Goal: Entertainment & Leisure: Consume media (video, audio)

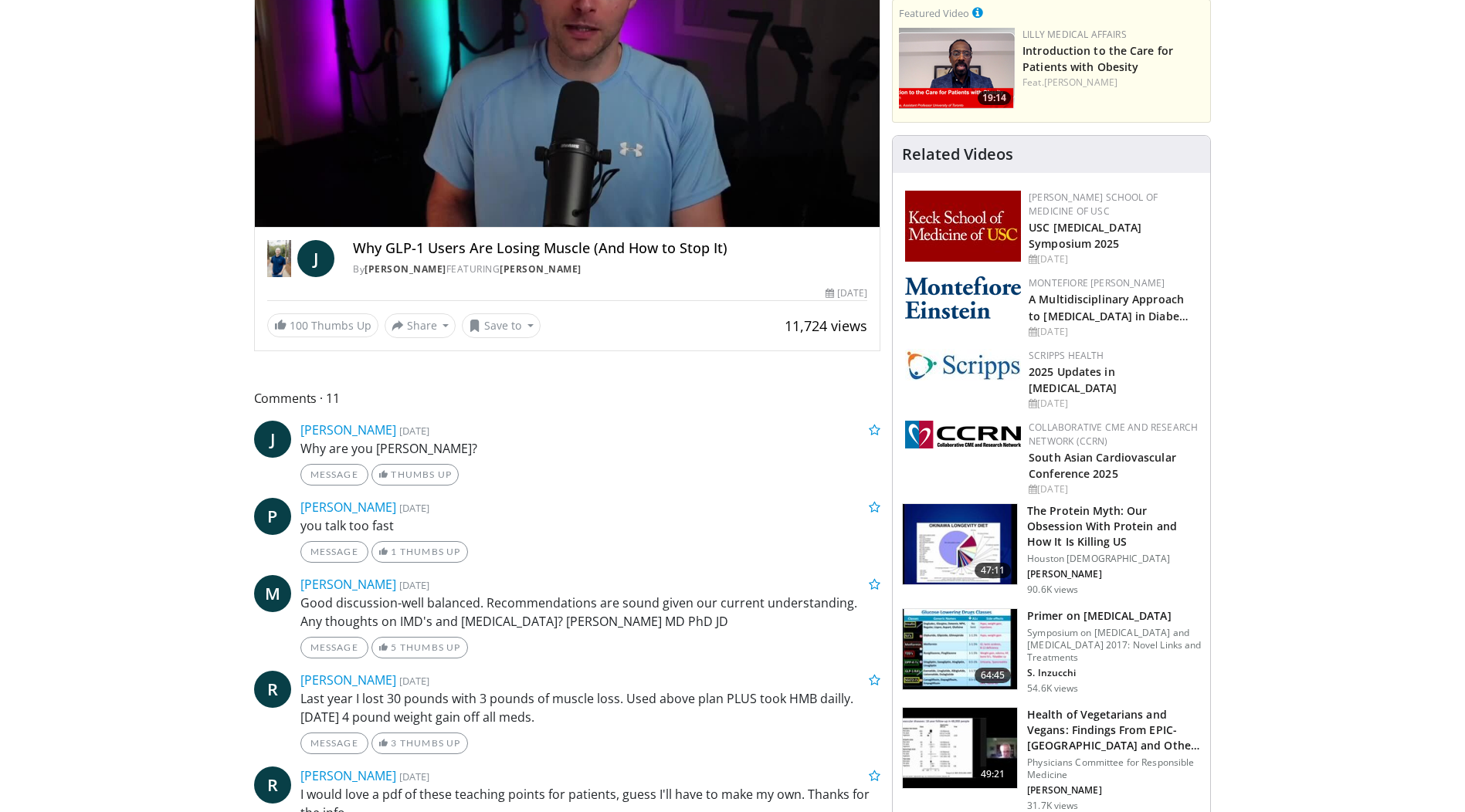
scroll to position [93, 0]
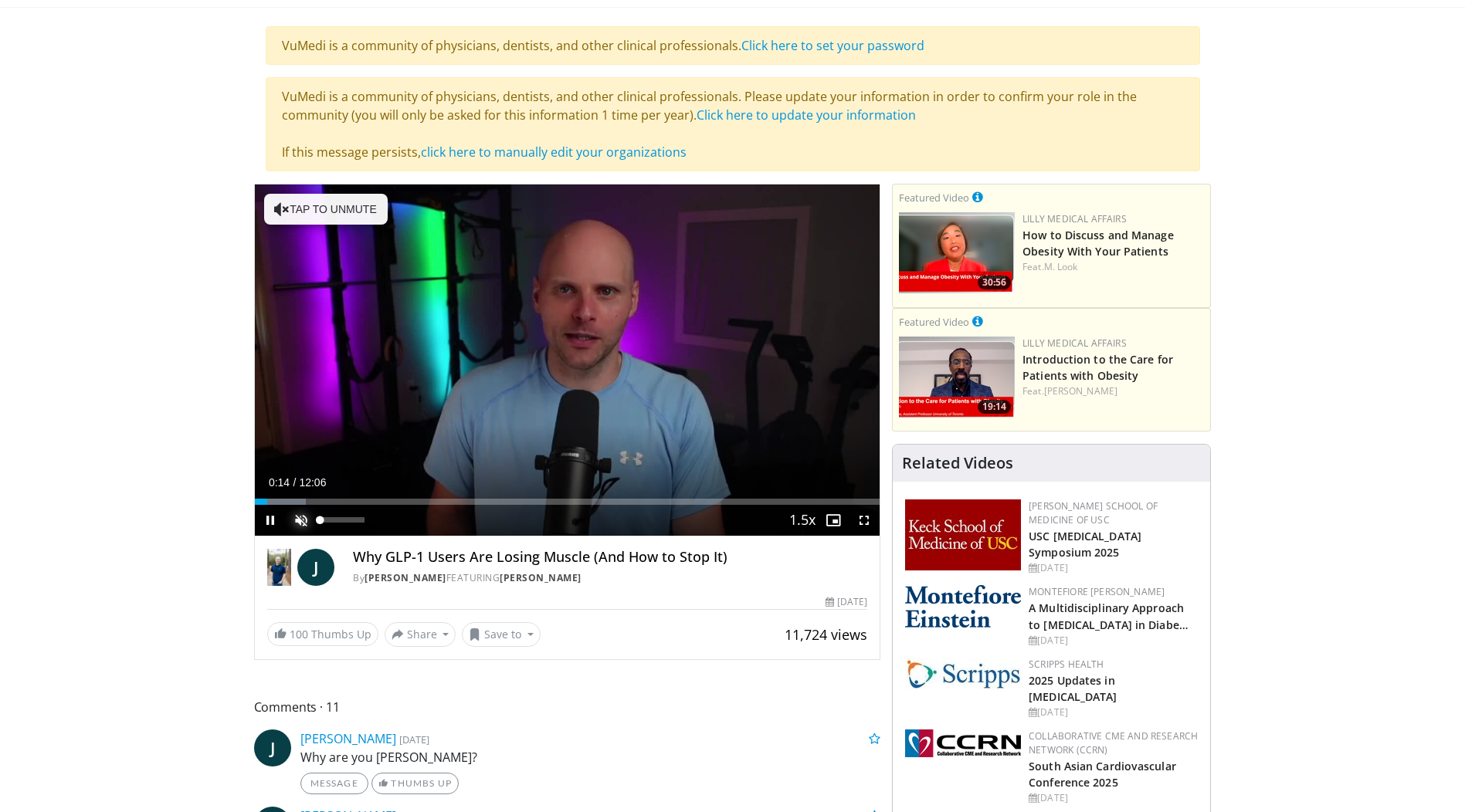
click at [299, 518] on span "Video Player" at bounding box center [301, 520] width 31 height 31
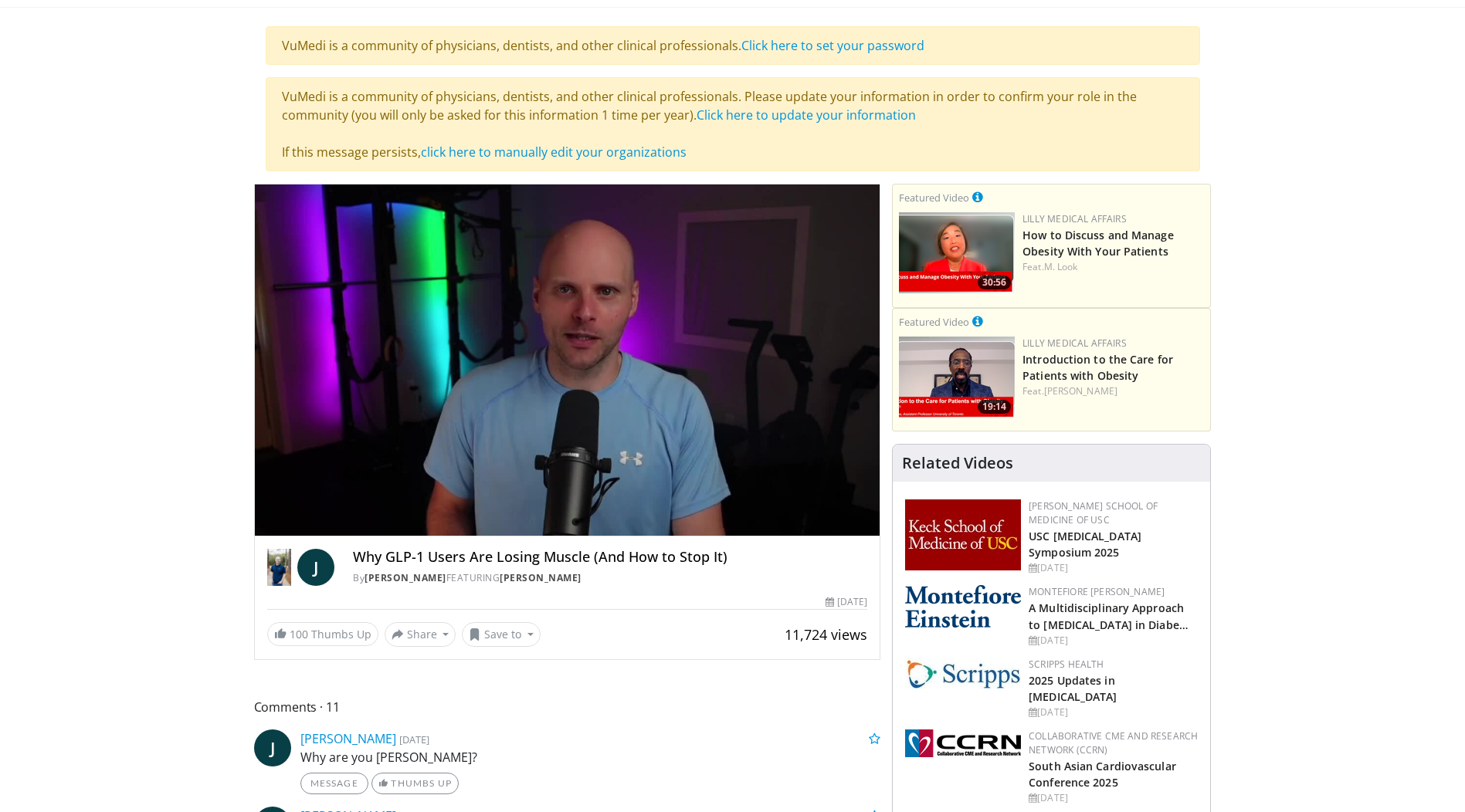
click at [342, 522] on div "Volume Level" at bounding box center [331, 520] width 21 height 6
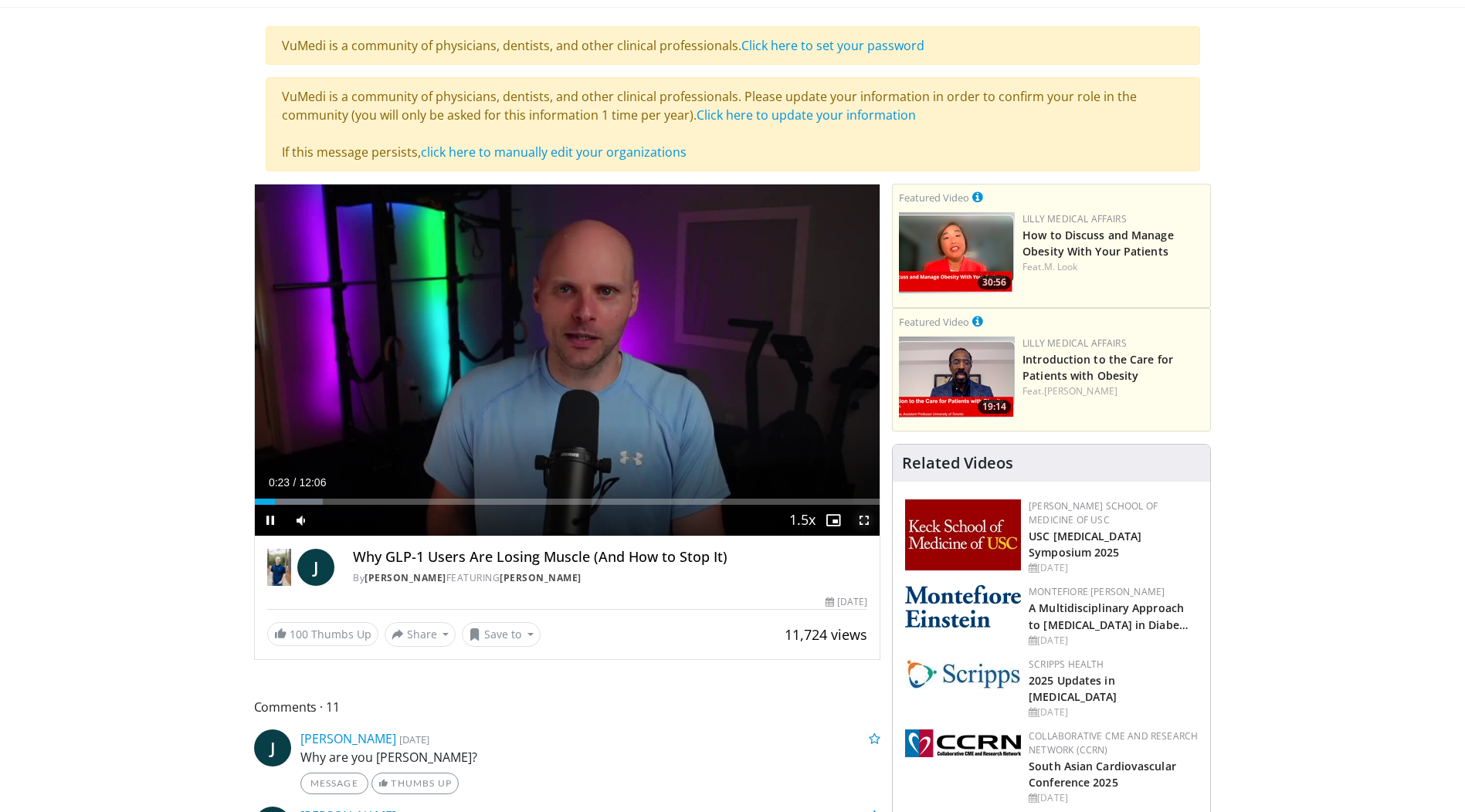
click at [862, 522] on span "Video Player" at bounding box center [863, 520] width 31 height 31
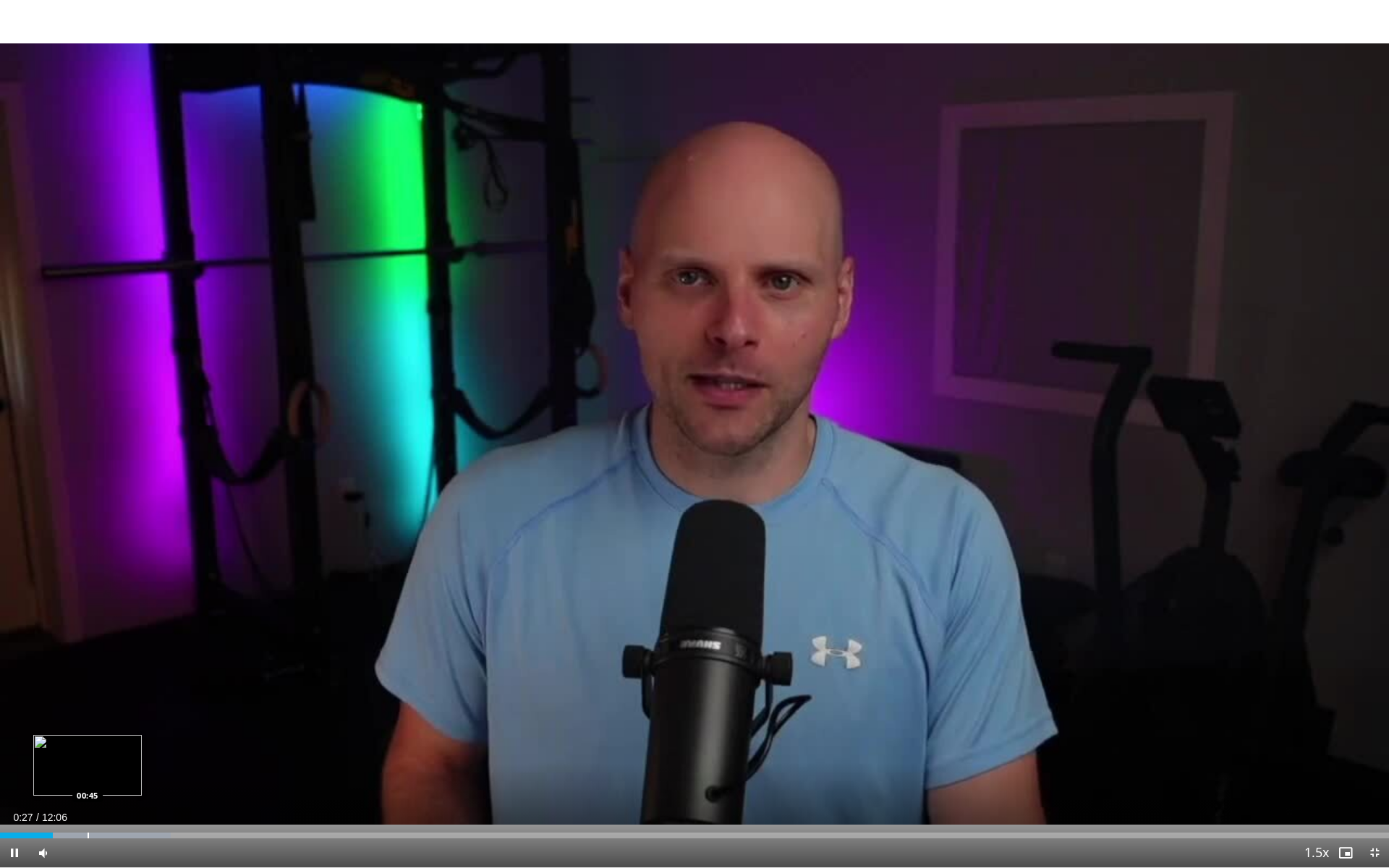
click at [88, 760] on div "Progress Bar" at bounding box center [89, 835] width 2 height 6
click at [203, 760] on div "Progress Bar" at bounding box center [134, 835] width 185 height 6
click at [348, 760] on div "Loaded : 24.55% 01:51 03:02" at bounding box center [694, 835] width 1389 height 6
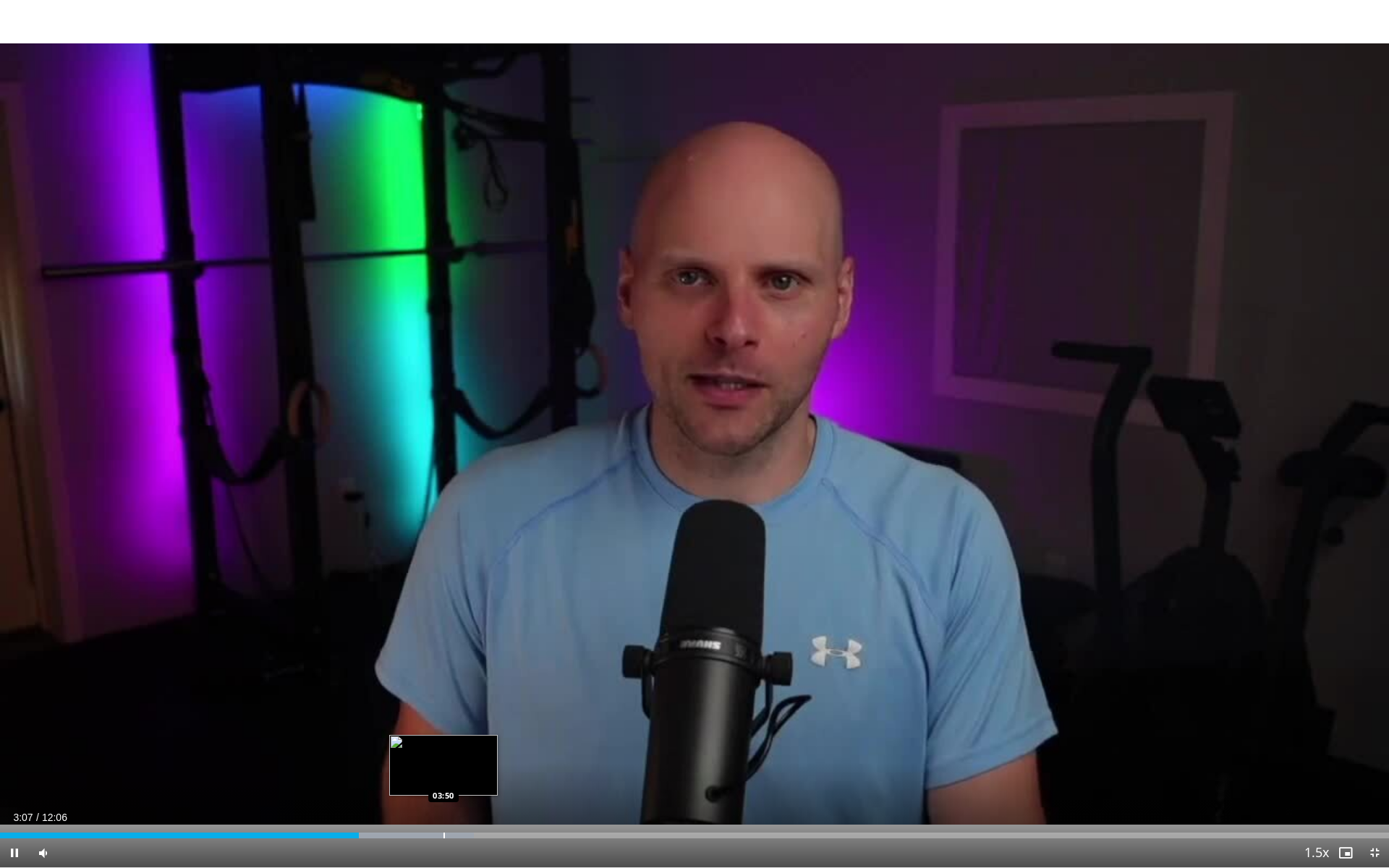
click at [445, 760] on div "Progress Bar" at bounding box center [444, 835] width 2 height 6
click at [468, 760] on div "Progress Bar" at bounding box center [469, 835] width 2 height 6
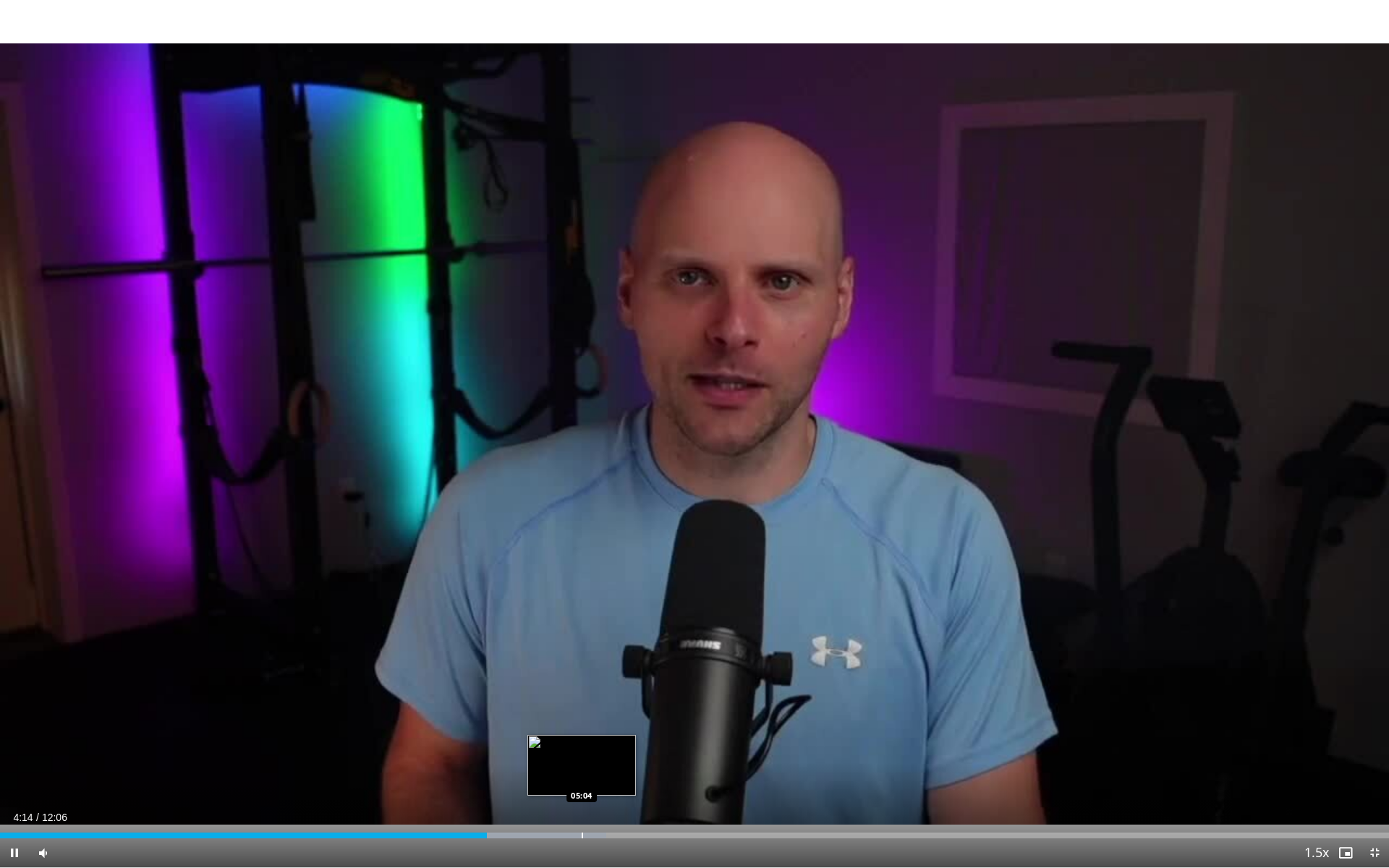
click at [582, 760] on div "Progress Bar" at bounding box center [583, 835] width 2 height 6
click at [606, 760] on div "Loaded : 51.84% 05:15 05:17" at bounding box center [694, 831] width 1389 height 14
drag, startPoint x: 83, startPoint y: 854, endPoint x: 94, endPoint y: 856, distance: 11.2
click at [94, 760] on div "Volume Level" at bounding box center [77, 853] width 32 height 5
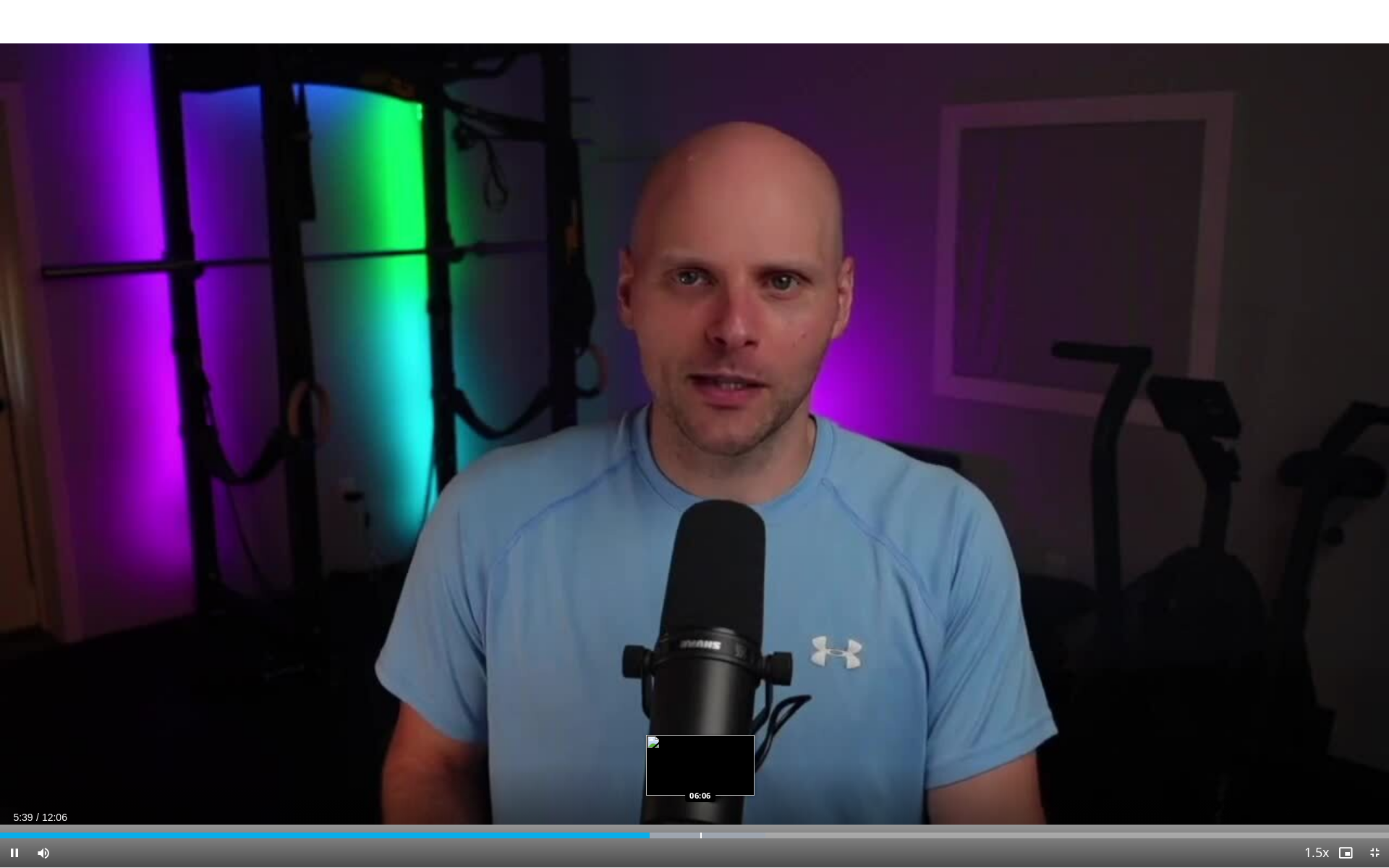
click at [700, 760] on div "Progress Bar" at bounding box center [701, 835] width 2 height 6
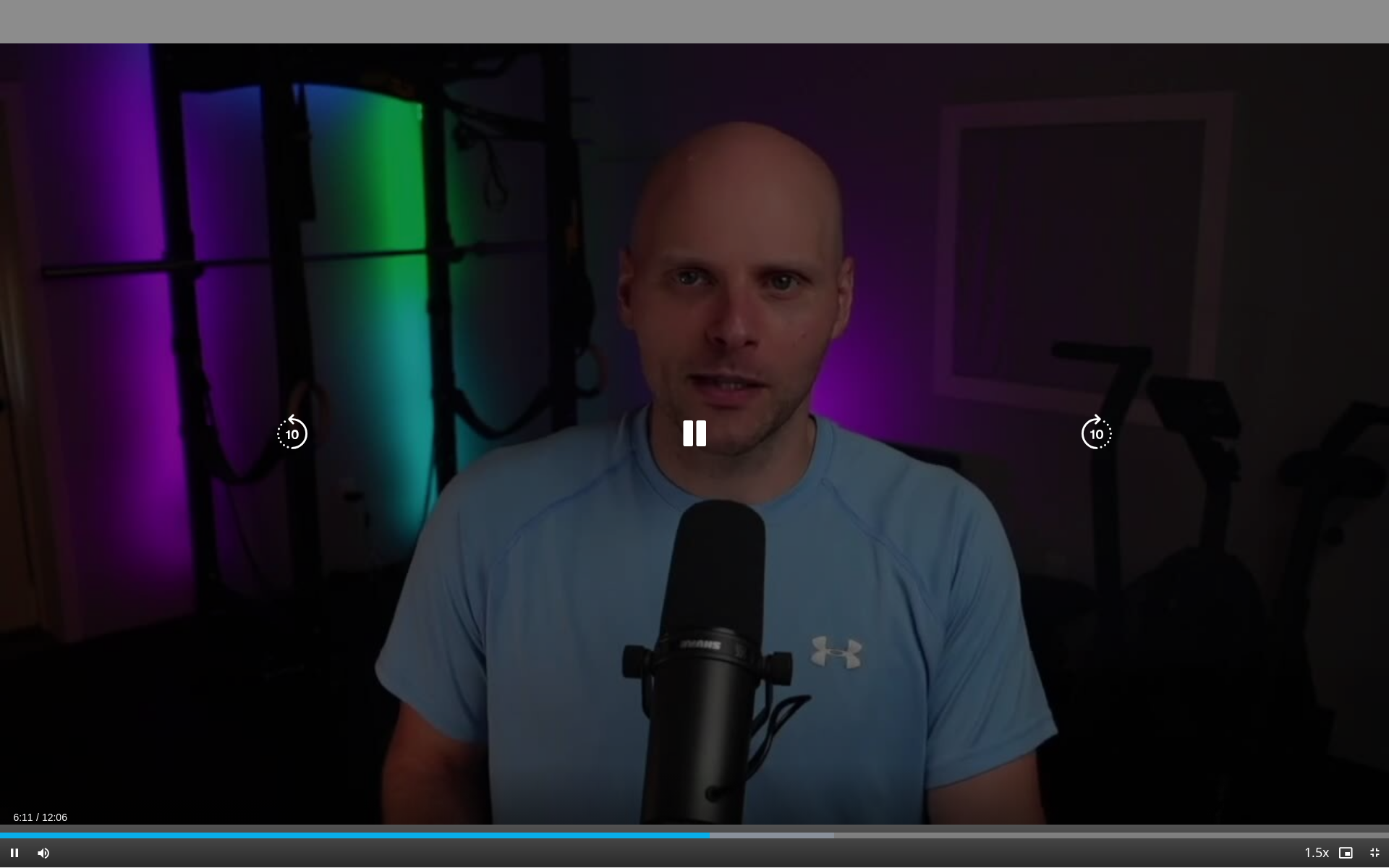
click at [1099, 437] on icon "Video Player" at bounding box center [1097, 434] width 41 height 41
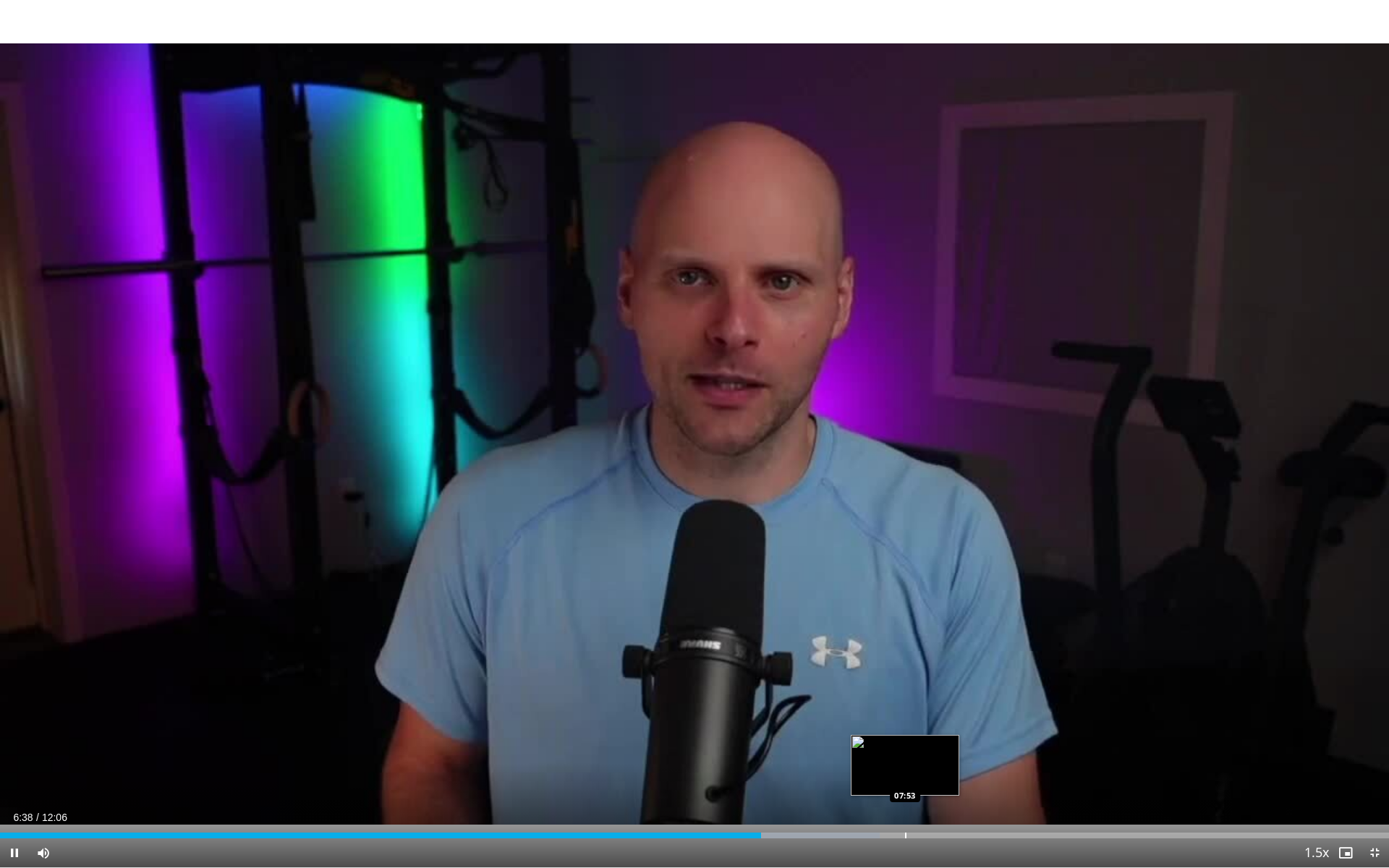
click at [905, 760] on div "Progress Bar" at bounding box center [906, 835] width 2 height 6
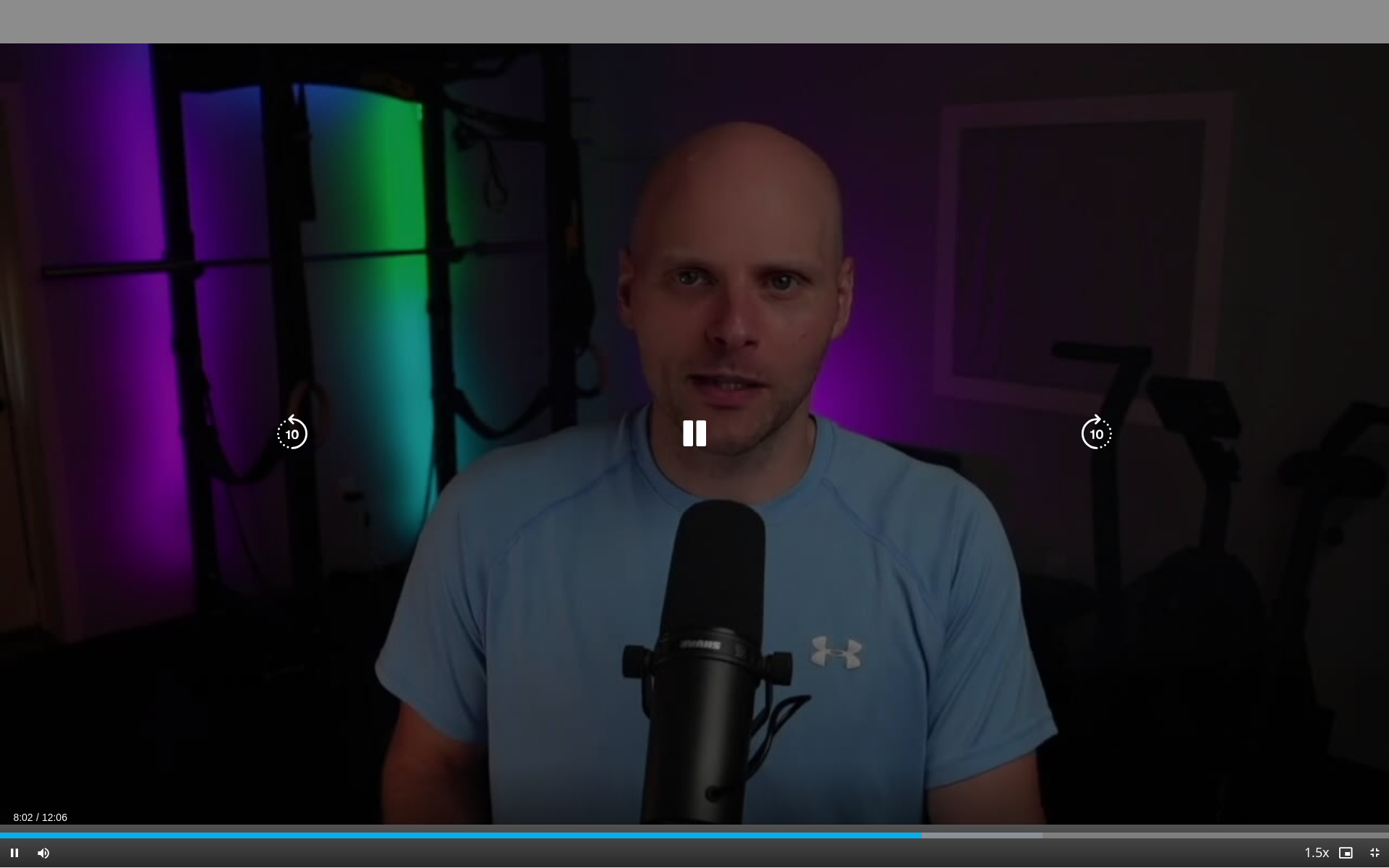
click at [692, 433] on icon "Video Player" at bounding box center [694, 434] width 41 height 41
click at [725, 226] on div "10 seconds Tap to unmute" at bounding box center [694, 433] width 1389 height 867
click at [699, 432] on icon "Video Player" at bounding box center [694, 434] width 41 height 41
click at [684, 437] on icon "Video Player" at bounding box center [694, 434] width 41 height 41
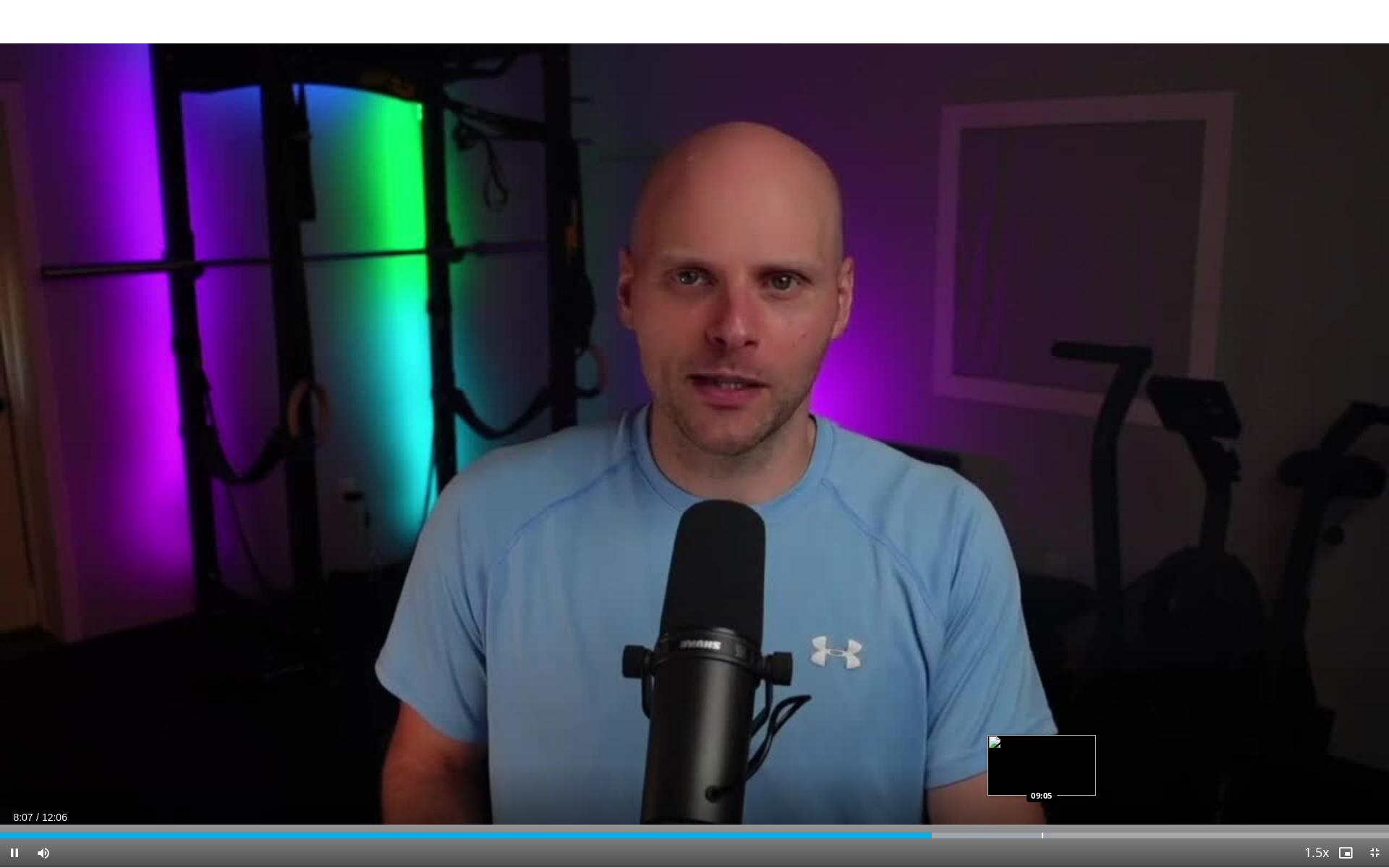
click at [1029, 760] on div "Progress Bar" at bounding box center [976, 835] width 153 height 6
click at [1149, 760] on div "Loaded : 83.23% 09:05 10:01" at bounding box center [694, 831] width 1389 height 14
click at [1232, 760] on div "Loaded : 93.64% 10:15 10:44" at bounding box center [694, 831] width 1389 height 14
click at [1295, 760] on div "Loaded : 97.77% 10:46 11:17" at bounding box center [694, 831] width 1389 height 14
